Goal: Browse casually: Explore the website without a specific task or goal

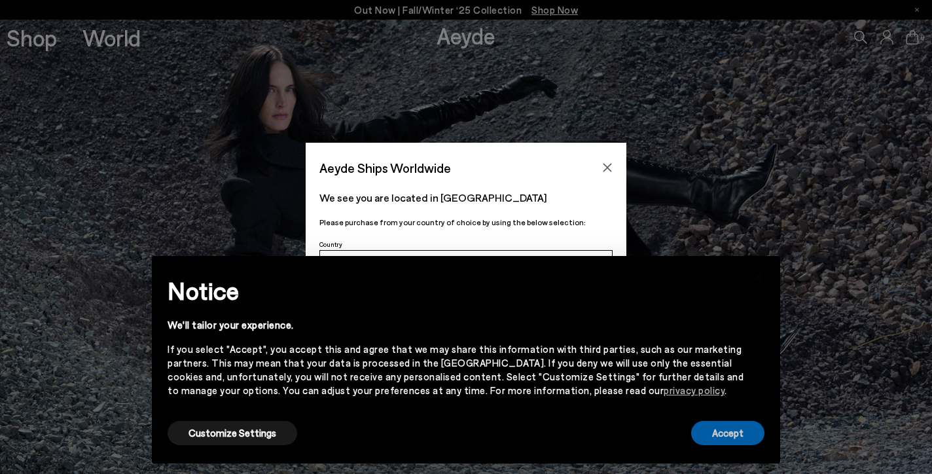
drag, startPoint x: 740, startPoint y: 431, endPoint x: 624, endPoint y: 323, distance: 158.4
click at [740, 431] on button "Accept" at bounding box center [727, 433] width 73 height 24
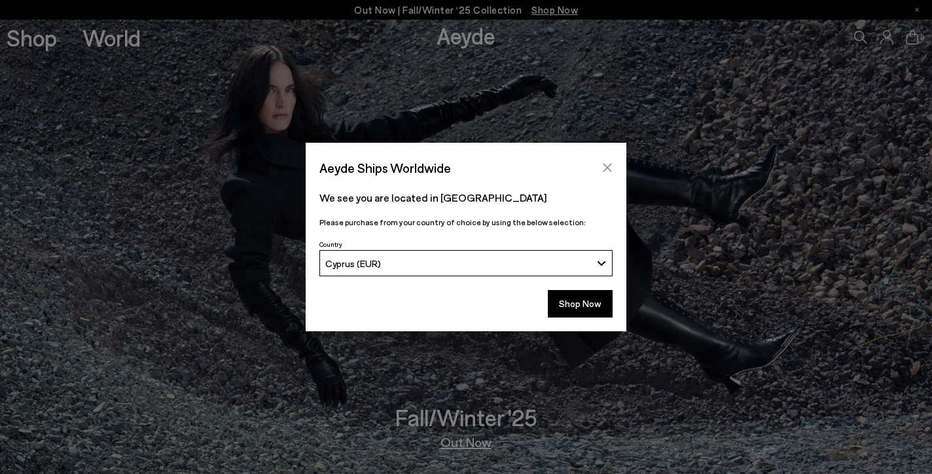
click at [612, 171] on icon "Close" at bounding box center [607, 167] width 10 height 10
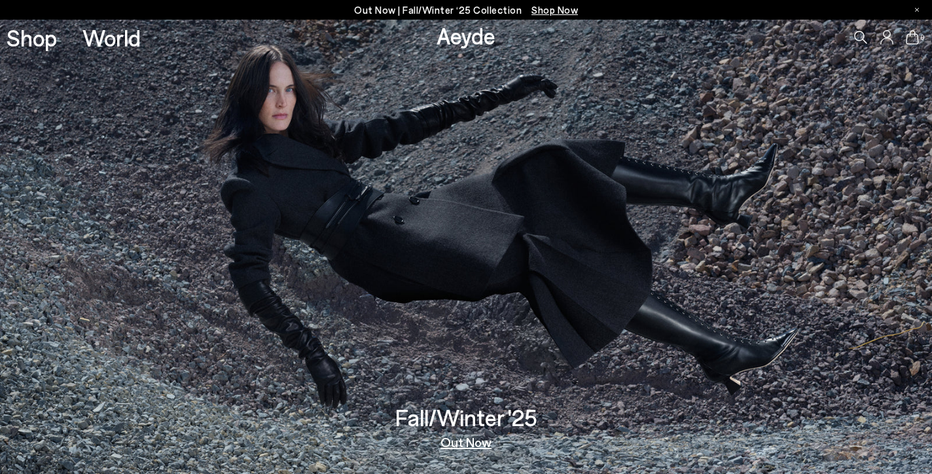
click at [608, 166] on img at bounding box center [466, 247] width 932 height 454
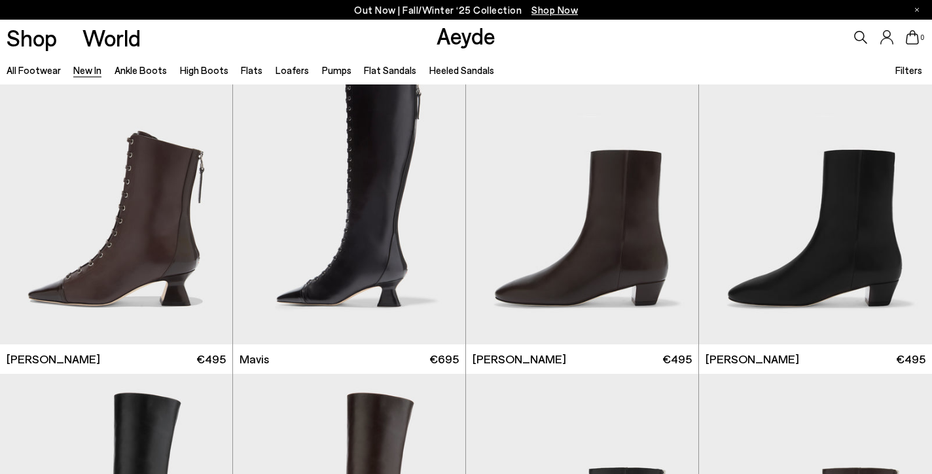
scroll to position [1651, 0]
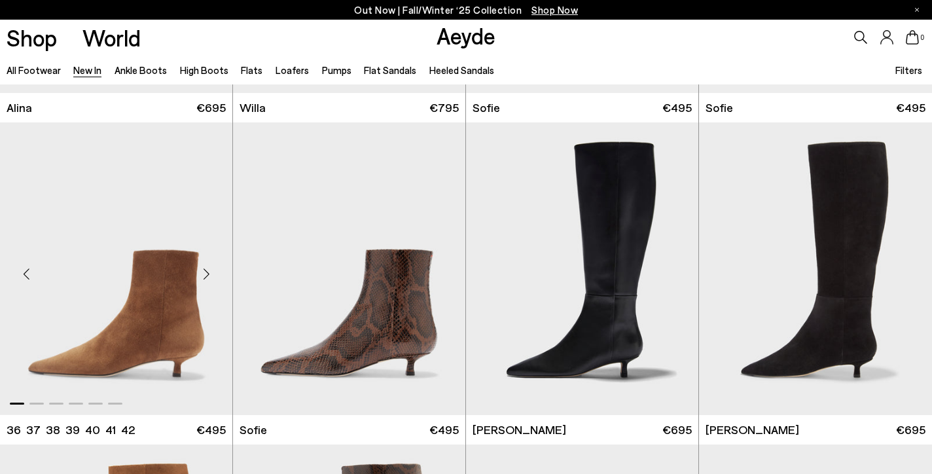
scroll to position [4215, 1]
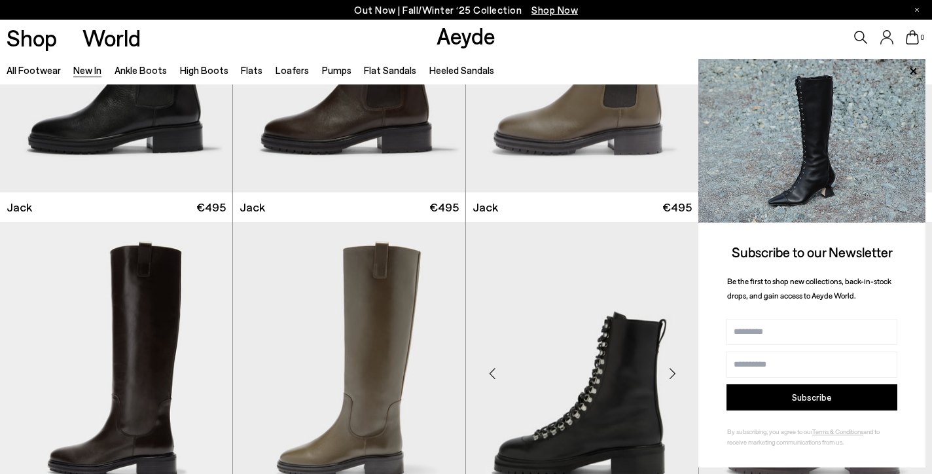
scroll to position [6620, 0]
click at [911, 69] on icon at bounding box center [913, 71] width 17 height 17
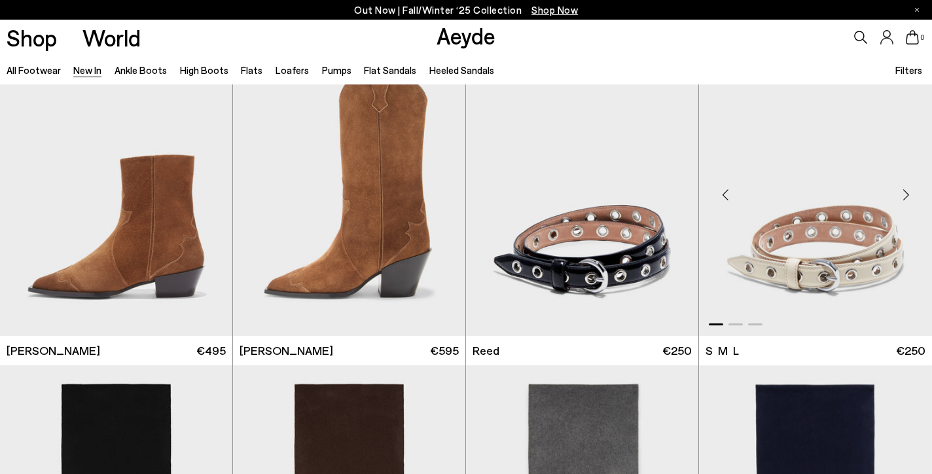
scroll to position [7763, 0]
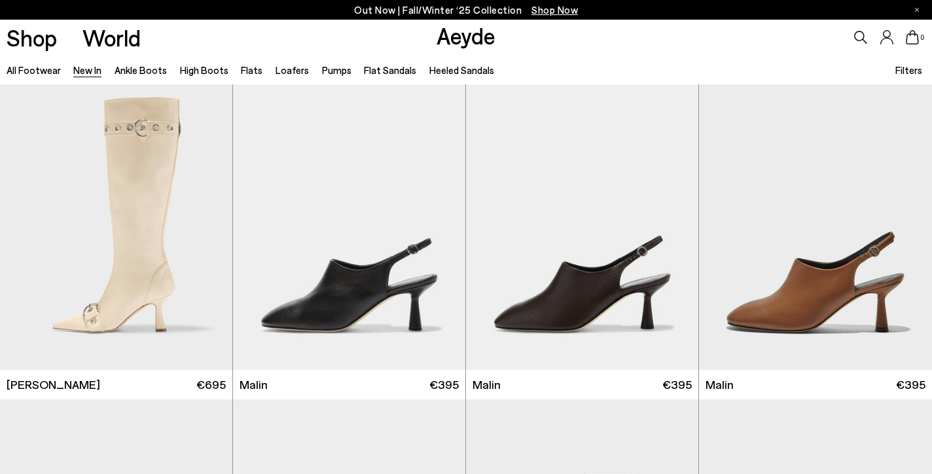
scroll to position [10821, 0]
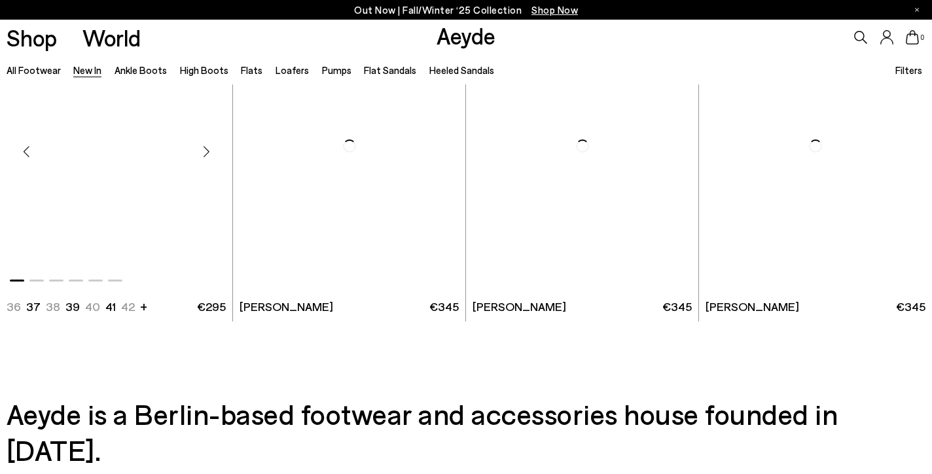
scroll to position [13598, 0]
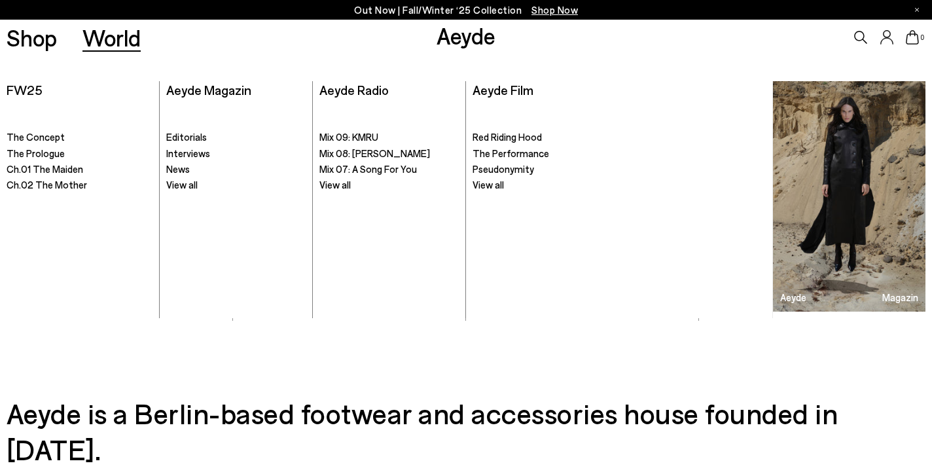
click at [125, 44] on link "World" at bounding box center [112, 37] width 58 height 23
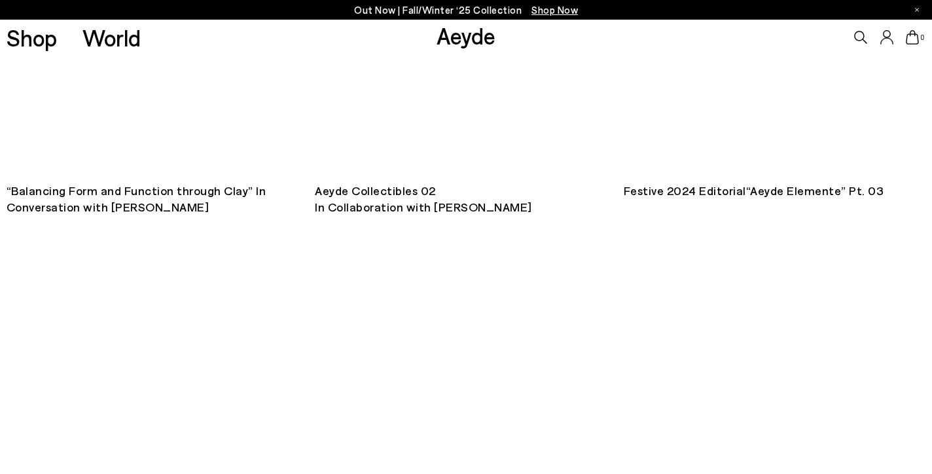
scroll to position [2369, 0]
